Goal: Task Accomplishment & Management: Use online tool/utility

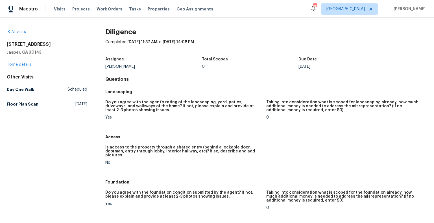
scroll to position [28, 0]
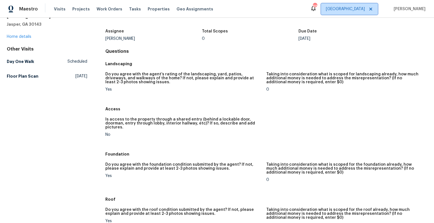
click at [365, 10] on span "[GEOGRAPHIC_DATA]" at bounding box center [345, 9] width 39 height 6
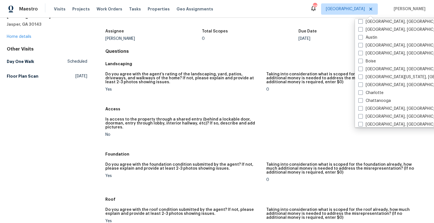
scroll to position [0, 0]
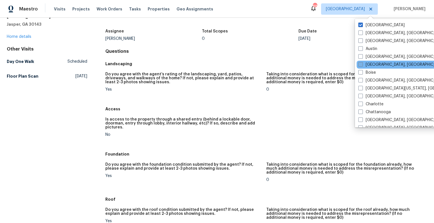
click at [361, 63] on span at bounding box center [360, 64] width 5 height 5
click at [361, 63] on input "[GEOGRAPHIC_DATA], [GEOGRAPHIC_DATA]" at bounding box center [360, 64] width 4 height 4
checkbox input "true"
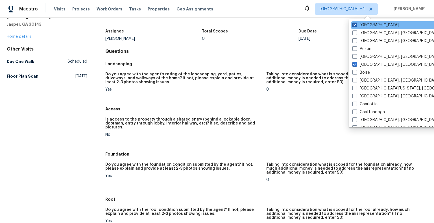
click at [355, 25] on span at bounding box center [354, 25] width 5 height 5
click at [355, 25] on input "[GEOGRAPHIC_DATA]" at bounding box center [354, 24] width 4 height 4
checkbox input "false"
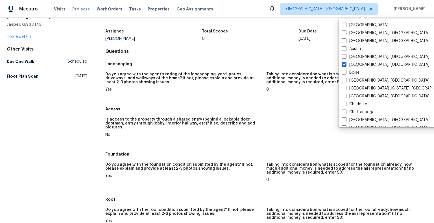
click at [81, 10] on span "Projects" at bounding box center [80, 9] width 17 height 6
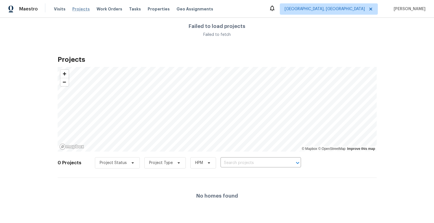
click at [82, 10] on span "Projects" at bounding box center [80, 9] width 17 height 6
click at [365, 7] on span "[GEOGRAPHIC_DATA], [GEOGRAPHIC_DATA]" at bounding box center [324, 9] width 80 height 6
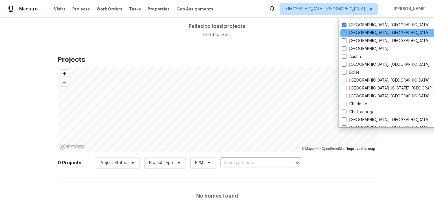
click at [344, 33] on span at bounding box center [344, 32] width 5 height 5
click at [344, 33] on input "[GEOGRAPHIC_DATA], [GEOGRAPHIC_DATA]" at bounding box center [344, 32] width 4 height 4
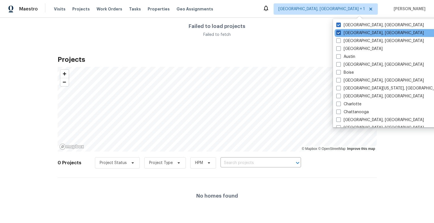
click at [339, 32] on span at bounding box center [338, 32] width 5 height 5
click at [339, 32] on input "[GEOGRAPHIC_DATA], [GEOGRAPHIC_DATA]" at bounding box center [338, 32] width 4 height 4
checkbox input "false"
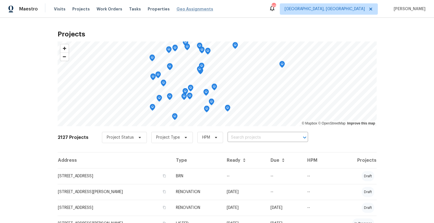
click at [185, 10] on span "Geo Assignments" at bounding box center [194, 9] width 37 height 6
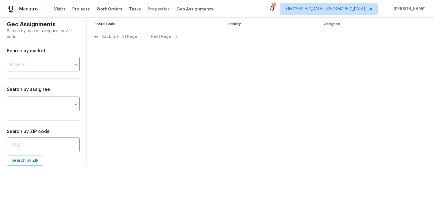
click at [150, 9] on span "Properties" at bounding box center [159, 9] width 22 height 6
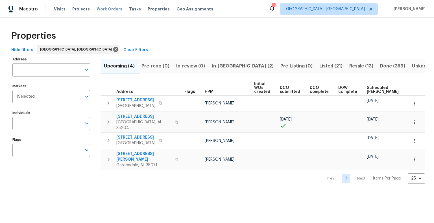
click at [100, 8] on span "Work Orders" at bounding box center [110, 9] width 26 height 6
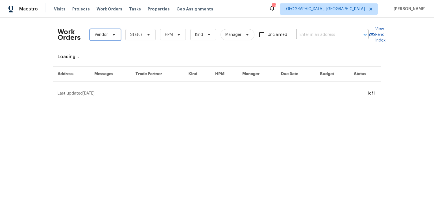
click at [116, 35] on span "Vendor" at bounding box center [105, 34] width 31 height 11
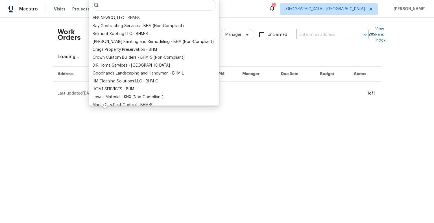
click at [239, 56] on div "Loading..." at bounding box center [217, 57] width 319 height 6
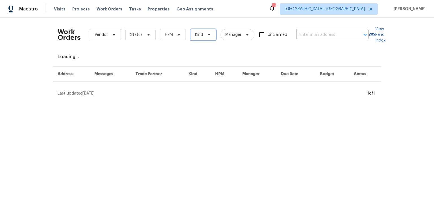
click at [211, 35] on span "Kind" at bounding box center [203, 34] width 26 height 11
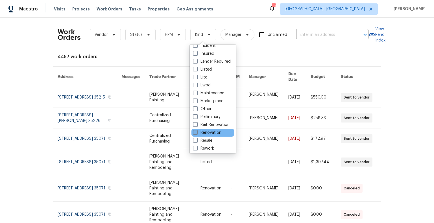
scroll to position [35, 0]
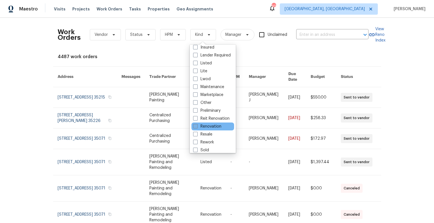
click at [196, 128] on span at bounding box center [195, 126] width 5 height 5
click at [196, 127] on input "Renovation" at bounding box center [195, 126] width 4 height 4
checkbox input "true"
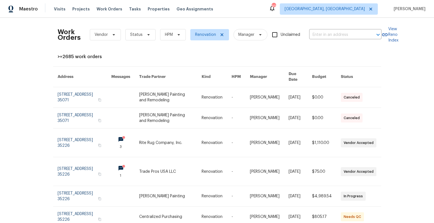
click at [125, 55] on div ">=2685 work orders" at bounding box center [217, 57] width 319 height 6
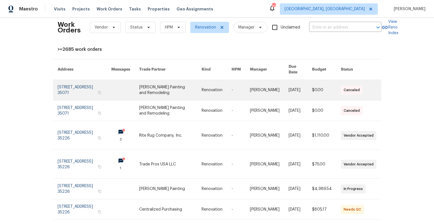
scroll to position [8, 0]
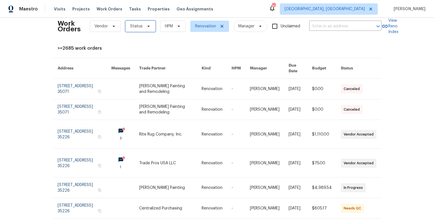
click at [146, 27] on icon at bounding box center [148, 26] width 5 height 5
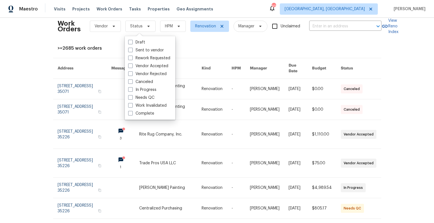
click at [129, 88] on span at bounding box center [130, 89] width 5 height 5
click at [129, 88] on input "In Progress" at bounding box center [130, 89] width 4 height 4
checkbox input "true"
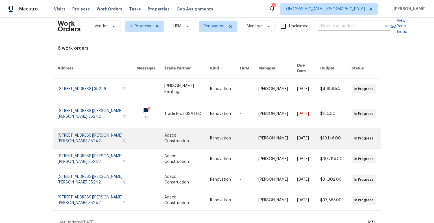
scroll to position [10, 0]
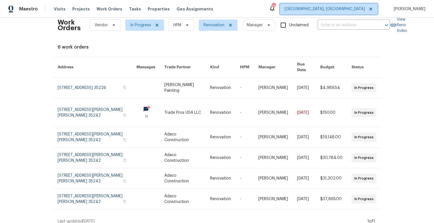
click at [353, 10] on span "[GEOGRAPHIC_DATA], [GEOGRAPHIC_DATA]" at bounding box center [324, 9] width 80 height 6
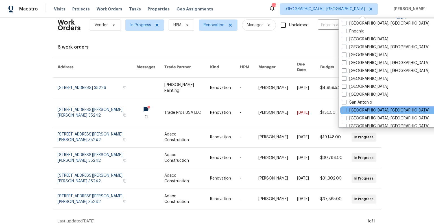
scroll to position [378, 0]
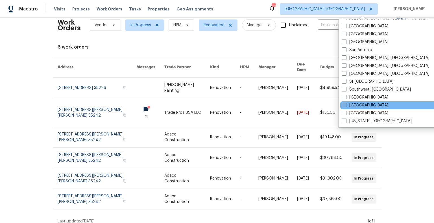
click at [344, 104] on span at bounding box center [344, 105] width 5 height 5
click at [344, 104] on input "[GEOGRAPHIC_DATA]" at bounding box center [344, 104] width 4 height 4
checkbox input "true"
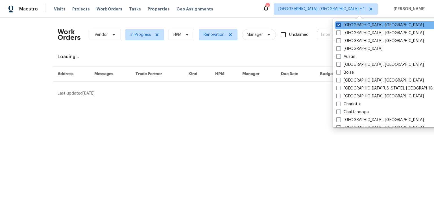
click at [339, 25] on span at bounding box center [338, 25] width 5 height 5
click at [339, 25] on input "[GEOGRAPHIC_DATA], [GEOGRAPHIC_DATA]" at bounding box center [338, 24] width 4 height 4
checkbox input "false"
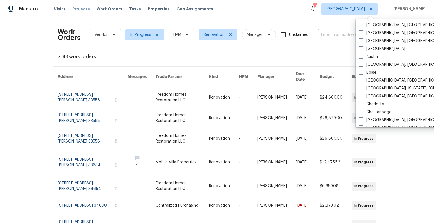
click at [80, 9] on span "Projects" at bounding box center [80, 9] width 17 height 6
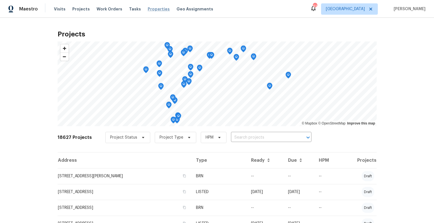
click at [155, 10] on span "Properties" at bounding box center [159, 9] width 22 height 6
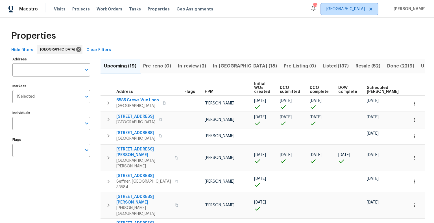
click at [362, 10] on span "[GEOGRAPHIC_DATA]" at bounding box center [345, 9] width 39 height 6
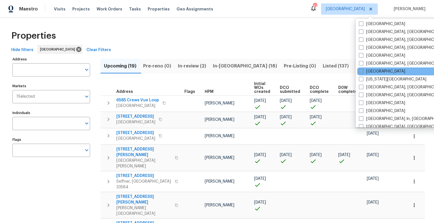
scroll to position [166, 0]
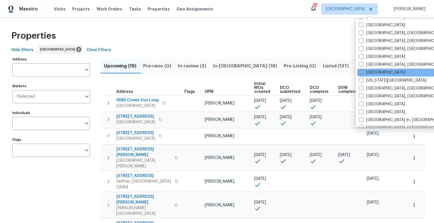
click at [362, 73] on span at bounding box center [361, 72] width 5 height 5
click at [362, 73] on input "[GEOGRAPHIC_DATA]" at bounding box center [361, 72] width 4 height 4
checkbox input "true"
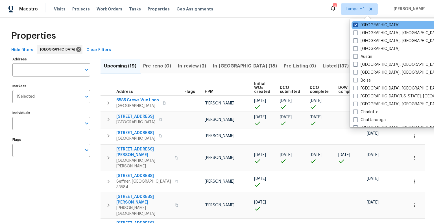
click at [355, 25] on span at bounding box center [355, 25] width 5 height 5
click at [355, 25] on input "[GEOGRAPHIC_DATA]" at bounding box center [355, 24] width 4 height 4
checkbox input "false"
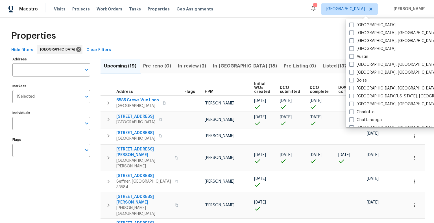
click at [242, 10] on div "Maestro Visits Projects Work Orders Tasks Properties Geo Assignments 13 Jackson…" at bounding box center [217, 9] width 434 height 18
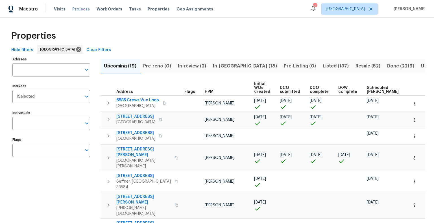
click at [84, 8] on span "Projects" at bounding box center [80, 9] width 17 height 6
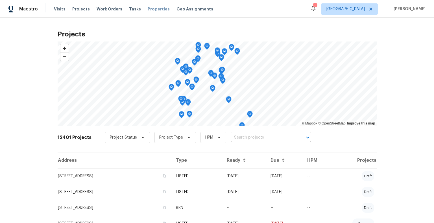
click at [152, 8] on span "Properties" at bounding box center [159, 9] width 22 height 6
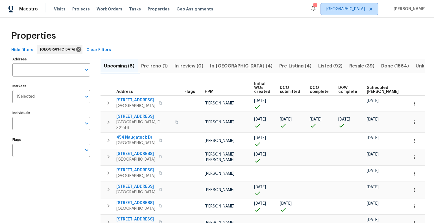
click at [354, 10] on span "[GEOGRAPHIC_DATA]" at bounding box center [345, 9] width 39 height 6
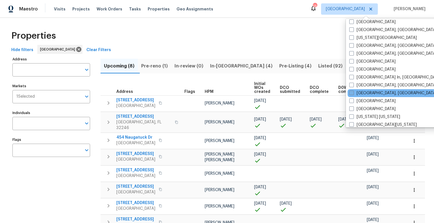
scroll to position [220, 0]
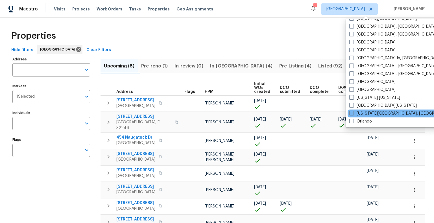
drag, startPoint x: 352, startPoint y: 121, endPoint x: 352, endPoint y: 116, distance: 4.6
click at [352, 121] on span at bounding box center [351, 121] width 5 height 5
click at [352, 121] on input "Orlando" at bounding box center [351, 121] width 4 height 4
checkbox input "true"
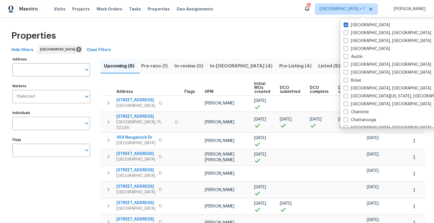
click at [347, 24] on span at bounding box center [345, 25] width 5 height 5
click at [347, 24] on input "[GEOGRAPHIC_DATA]" at bounding box center [345, 24] width 4 height 4
checkbox input "false"
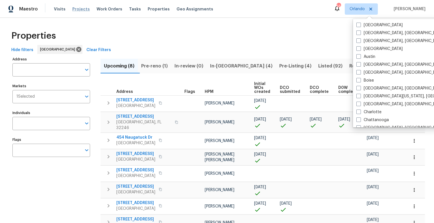
click at [80, 10] on span "Projects" at bounding box center [80, 9] width 17 height 6
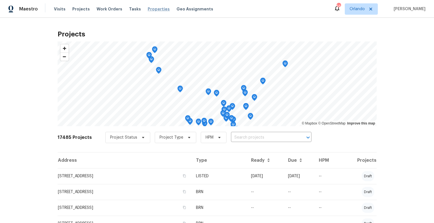
click at [154, 10] on span "Properties" at bounding box center [159, 9] width 22 height 6
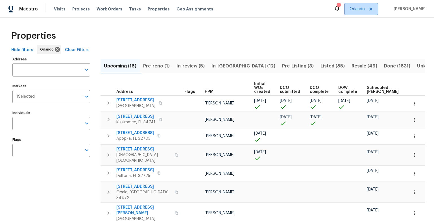
click at [364, 10] on span "Orlando" at bounding box center [356, 9] width 15 height 6
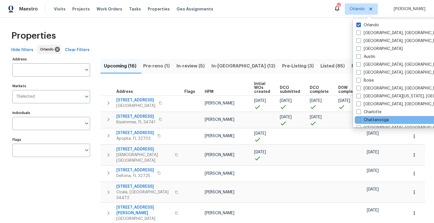
click at [358, 118] on span at bounding box center [358, 119] width 5 height 5
click at [358, 118] on input "Chattanooga" at bounding box center [358, 119] width 4 height 4
checkbox input "true"
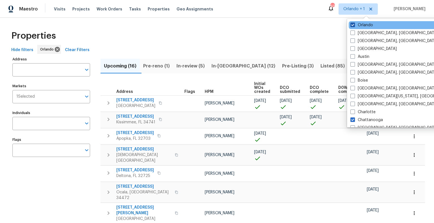
click at [354, 26] on span at bounding box center [352, 25] width 5 height 5
click at [354, 26] on input "Orlando" at bounding box center [352, 24] width 4 height 4
checkbox input "false"
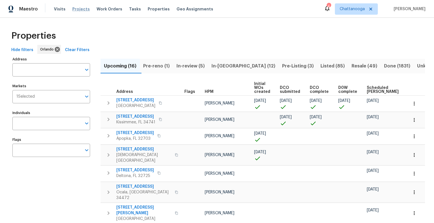
click at [75, 8] on span "Projects" at bounding box center [80, 9] width 17 height 6
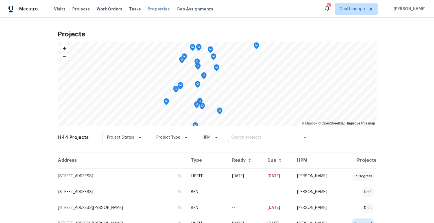
click at [153, 8] on span "Properties" at bounding box center [159, 9] width 22 height 6
